Goal: Task Accomplishment & Management: Complete application form

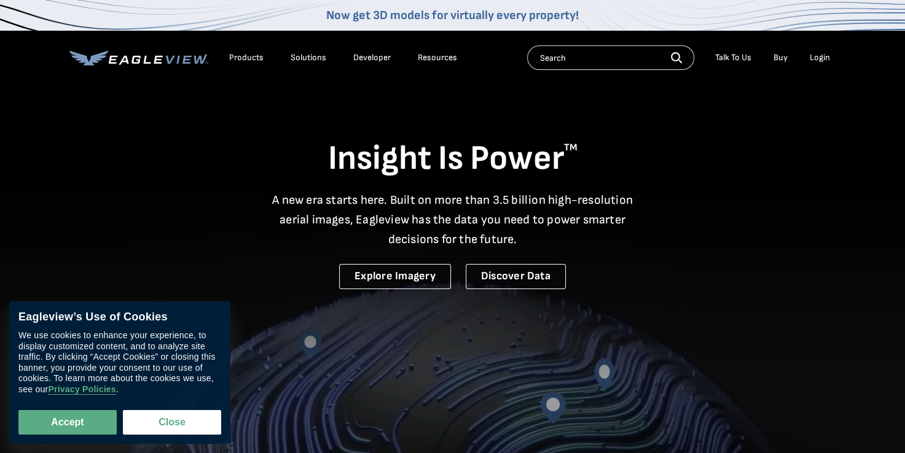
click at [812, 60] on div "Login" at bounding box center [819, 57] width 20 height 11
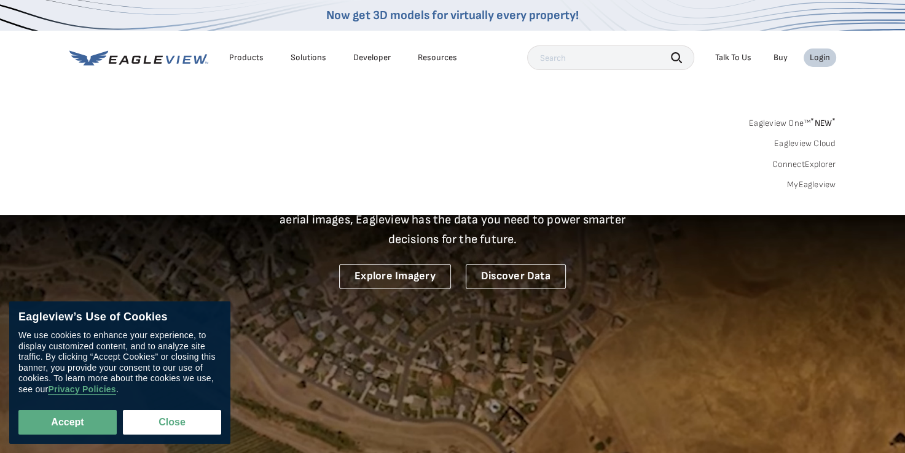
click at [818, 55] on div "Login" at bounding box center [819, 57] width 20 height 11
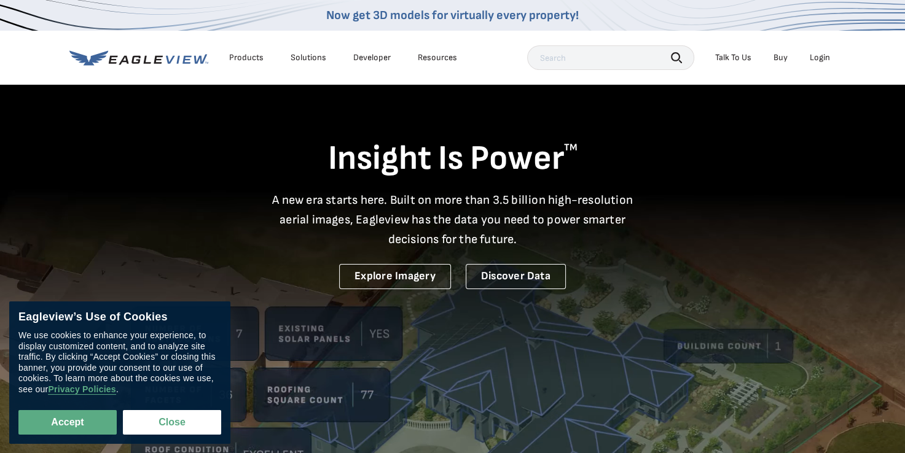
click at [811, 56] on div "Login" at bounding box center [819, 57] width 20 height 11
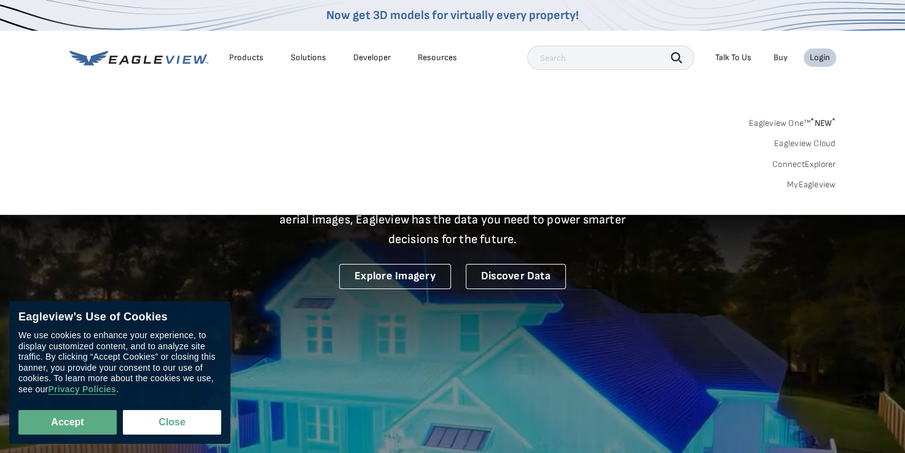
click at [381, 142] on div "Eagleview One™ * NEW * Eagleview Cloud ConnectExplorer MyEagleview" at bounding box center [452, 152] width 766 height 76
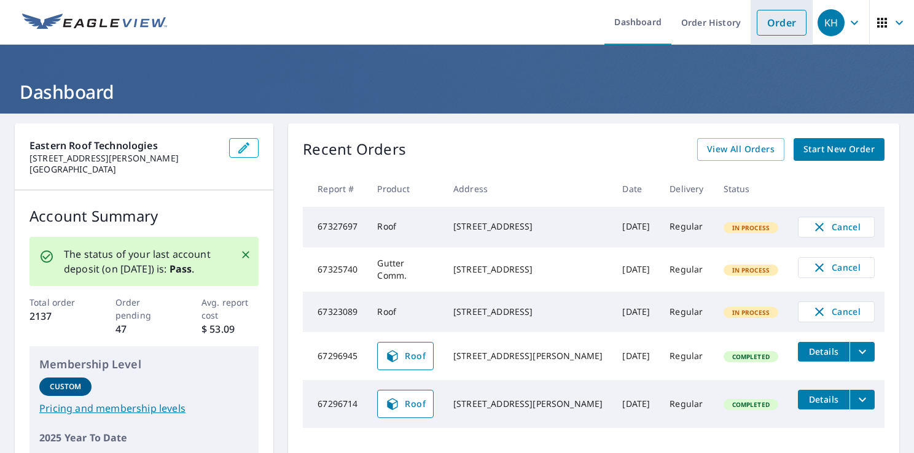
click at [779, 21] on link "Order" at bounding box center [782, 23] width 50 height 26
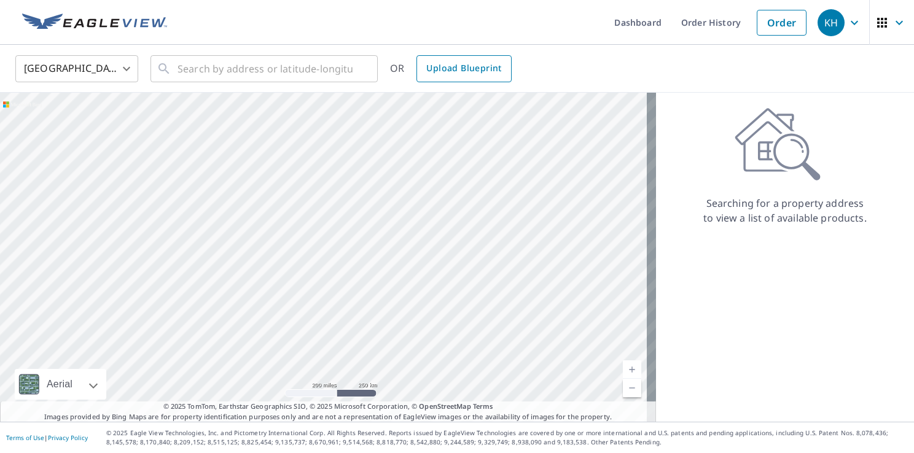
click at [465, 65] on span "Upload Blueprint" at bounding box center [463, 68] width 75 height 15
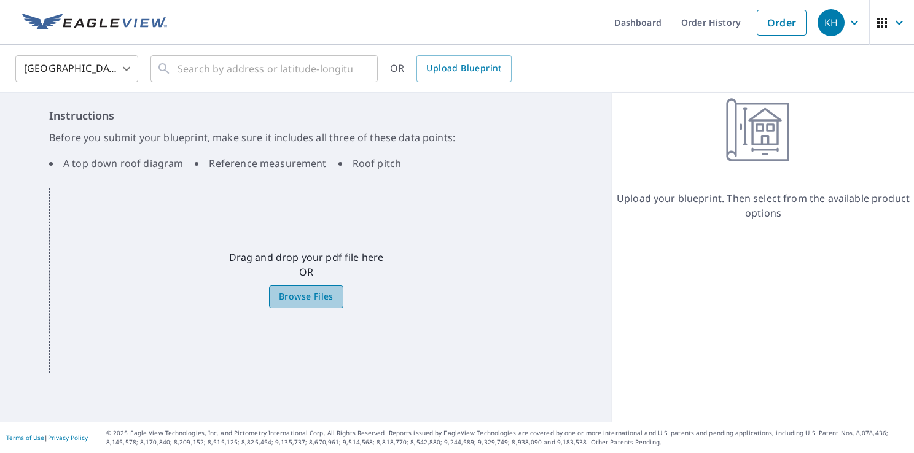
click at [324, 297] on span "Browse Files" at bounding box center [306, 296] width 55 height 15
click at [0, 0] on input "Browse Files" at bounding box center [0, 0] width 0 height 0
click at [289, 290] on span "Browse Files" at bounding box center [306, 296] width 55 height 15
click at [0, 0] on input "Browse Files" at bounding box center [0, 0] width 0 height 0
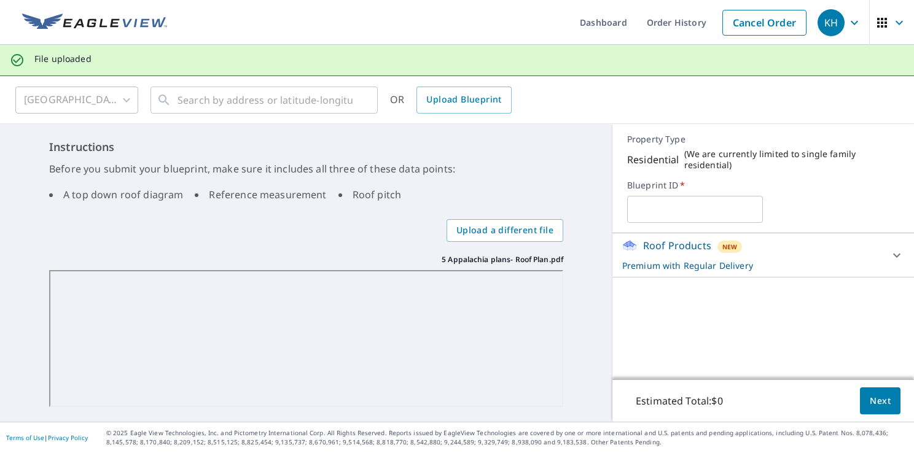
click at [686, 210] on input "text" at bounding box center [695, 209] width 136 height 34
type input "Appalachia plans"
click at [879, 392] on button "Next" at bounding box center [880, 402] width 41 height 28
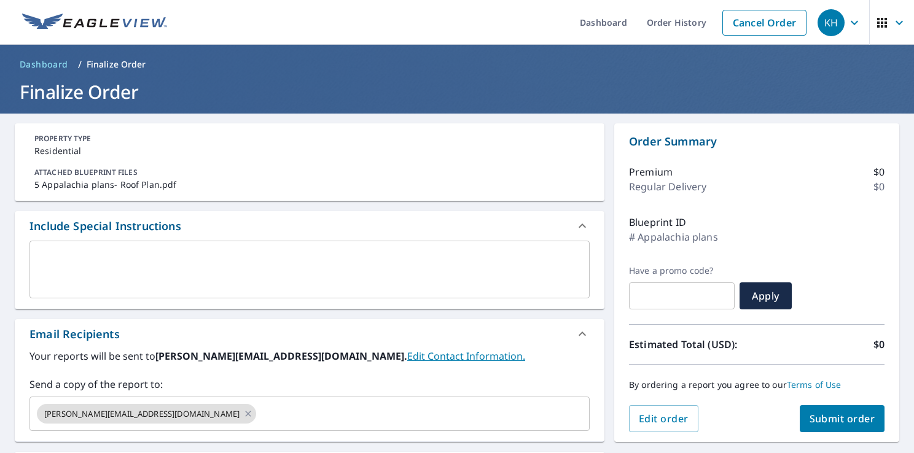
click at [852, 419] on span "Submit order" at bounding box center [842, 419] width 66 height 14
checkbox input "true"
